Goal: Transaction & Acquisition: Purchase product/service

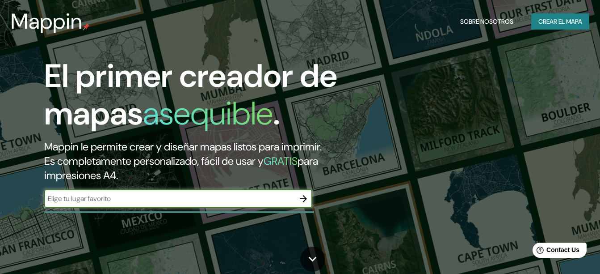
click at [307, 198] on icon "button" at bounding box center [303, 198] width 11 height 11
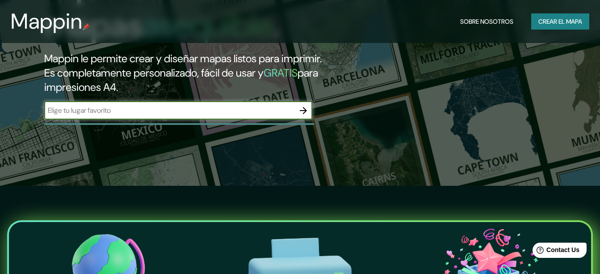
scroll to position [45, 0]
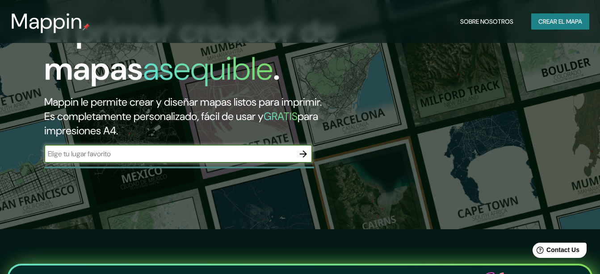
click at [135, 158] on input "text" at bounding box center [169, 153] width 250 height 10
type input "[PERSON_NAME] solidaridad"
click at [307, 154] on icon "button" at bounding box center [303, 153] width 11 height 11
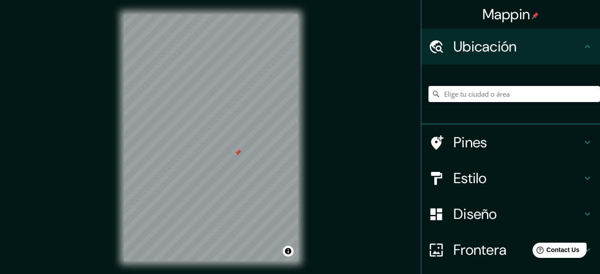
click at [470, 94] on input "Elige tu ciudad o área" at bounding box center [515, 94] width 172 height 16
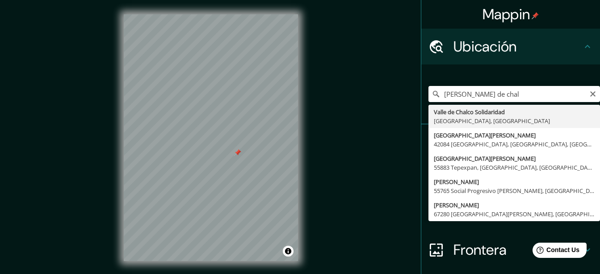
type input "[PERSON_NAME] Solidaridad, [GEOGRAPHIC_DATA], [GEOGRAPHIC_DATA]"
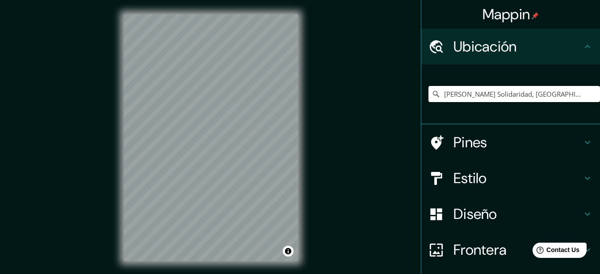
click at [501, 181] on h4 "Estilo" at bounding box center [518, 178] width 129 height 18
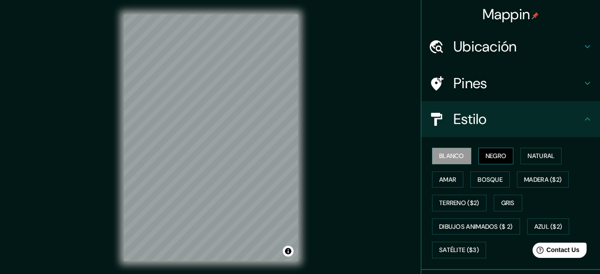
click at [486, 158] on font "Negro" at bounding box center [496, 155] width 21 height 11
click at [546, 160] on font "Natural" at bounding box center [541, 155] width 27 height 11
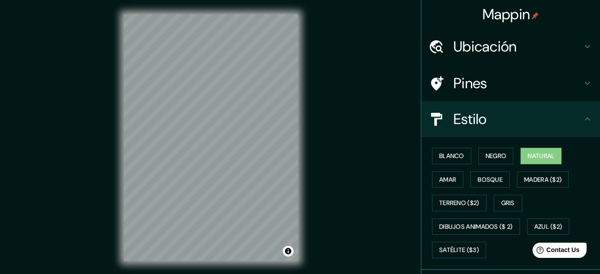
click at [458, 182] on div "Blanco Negro Natural [PERSON_NAME] ($2) Terreno ($2) Gris Dibujos animados ($ 2…" at bounding box center [515, 203] width 172 height 118
click at [446, 180] on font "Amar" at bounding box center [447, 179] width 17 height 11
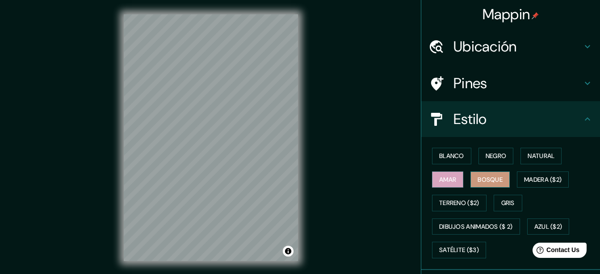
click at [488, 180] on font "Bosque" at bounding box center [490, 179] width 25 height 11
click at [540, 178] on font "Madera ($2)" at bounding box center [543, 179] width 38 height 11
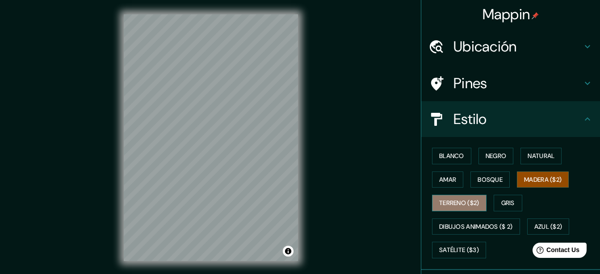
click at [447, 206] on font "Terreno ($2)" at bounding box center [459, 202] width 40 height 11
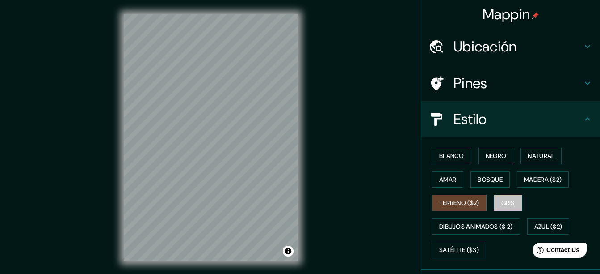
click at [501, 206] on font "Gris" at bounding box center [507, 202] width 13 height 11
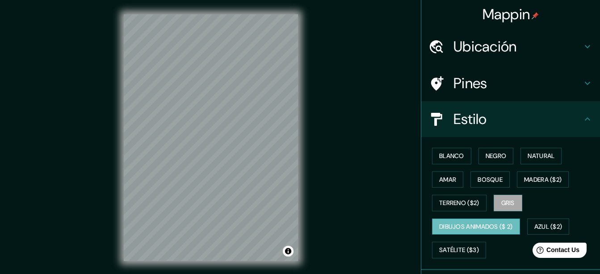
click at [487, 229] on font "Dibujos animados ($ 2)" at bounding box center [476, 226] width 74 height 11
click at [542, 223] on font "Azul ($2)" at bounding box center [548, 226] width 28 height 11
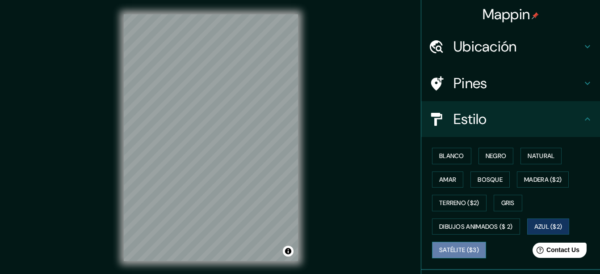
click at [471, 250] on font "Satélite ($3)" at bounding box center [459, 249] width 40 height 11
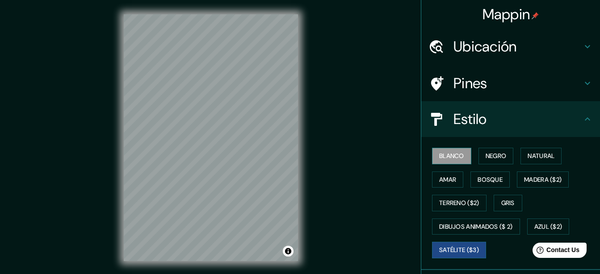
click at [452, 156] on font "Blanco" at bounding box center [451, 155] width 25 height 11
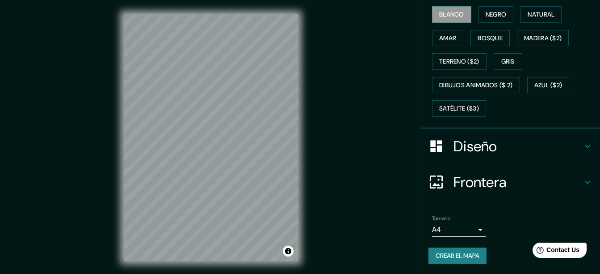
scroll to position [142, 0]
click at [514, 139] on h4 "Diseño" at bounding box center [518, 146] width 129 height 18
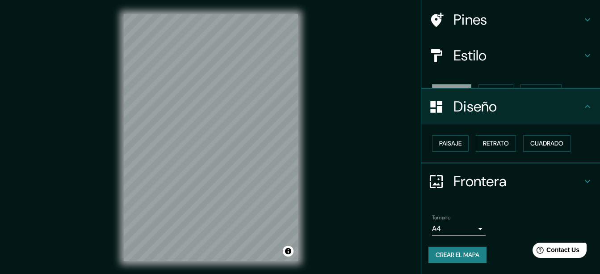
scroll to position [48, 0]
